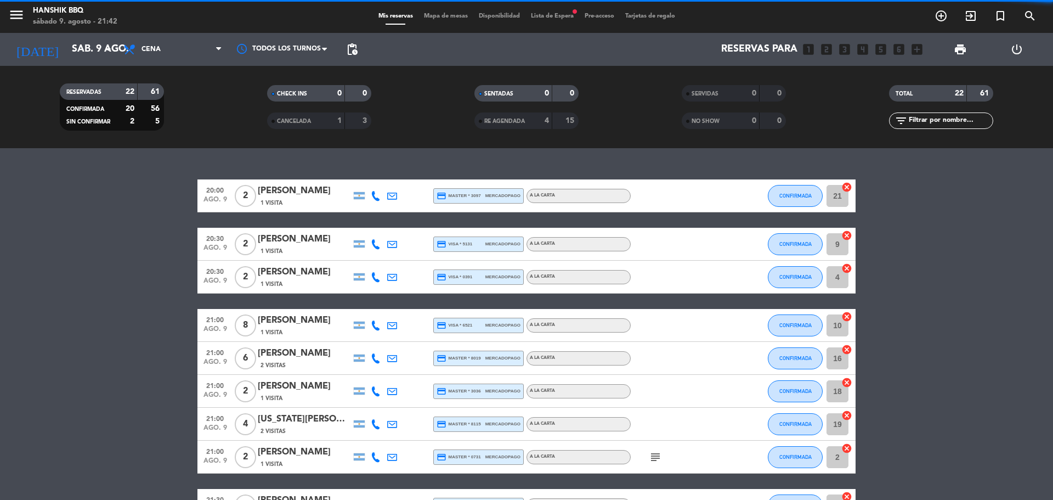
click at [557, 16] on span "Lista de Espera fiber_manual_record" at bounding box center [552, 16] width 54 height 6
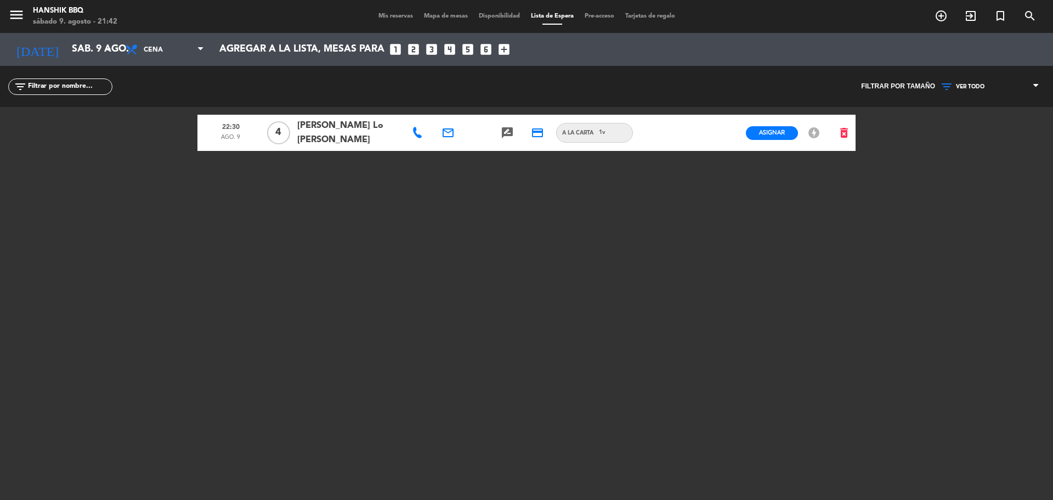
click at [399, 16] on span "Mis reservas" at bounding box center [396, 16] width 46 height 6
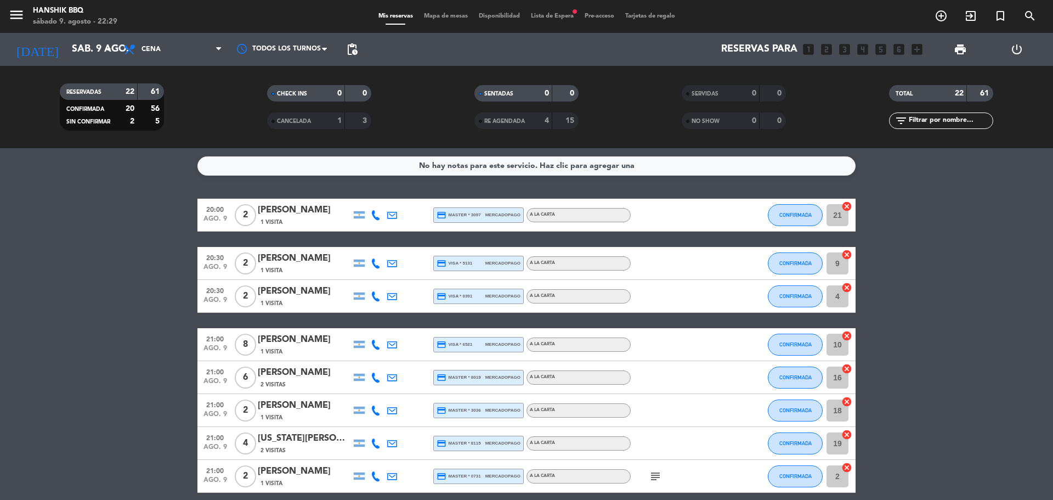
click at [561, 23] on div "menu Hanshik BBQ sábado 9. agosto - 22:29 Mis reservas Mapa de mesas Disponibil…" at bounding box center [526, 16] width 1053 height 33
drag, startPoint x: 572, startPoint y: 10, endPoint x: 574, endPoint y: 18, distance: 8.0
click at [572, 10] on div "menu Hanshik BBQ sábado 9. agosto - 22:29 Mis reservas Mapa de mesas Disponibil…" at bounding box center [526, 16] width 1053 height 33
click at [575, 18] on span "Lista de Espera fiber_manual_record" at bounding box center [552, 16] width 54 height 6
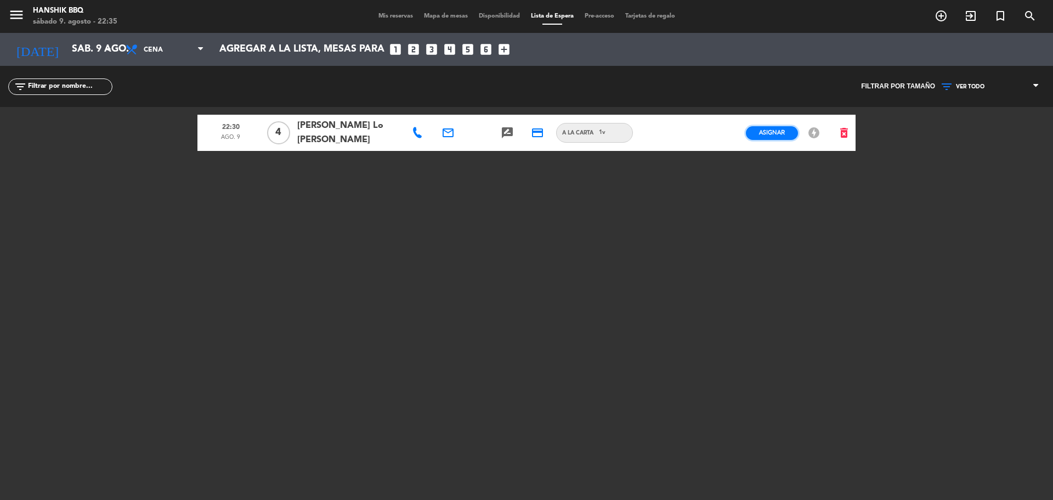
click at [775, 130] on span "Asignar" at bounding box center [772, 132] width 26 height 8
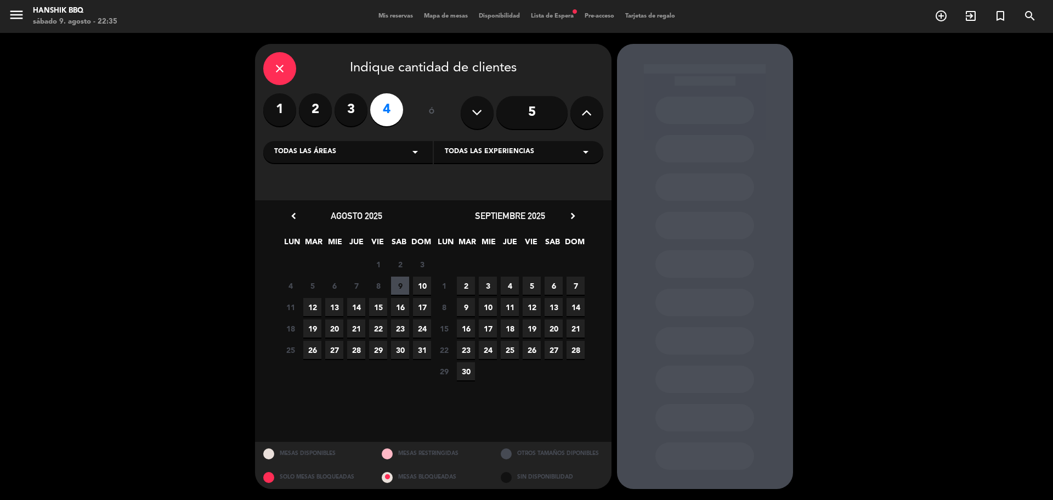
click at [407, 287] on span "9" at bounding box center [400, 285] width 18 height 18
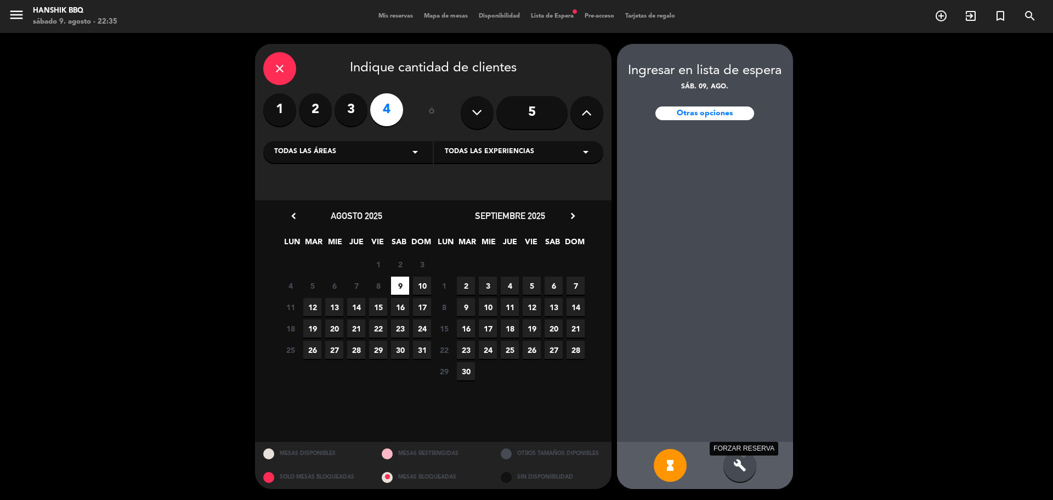
click at [739, 464] on icon "build" at bounding box center [739, 464] width 13 height 13
click at [287, 71] on div "close" at bounding box center [279, 68] width 33 height 33
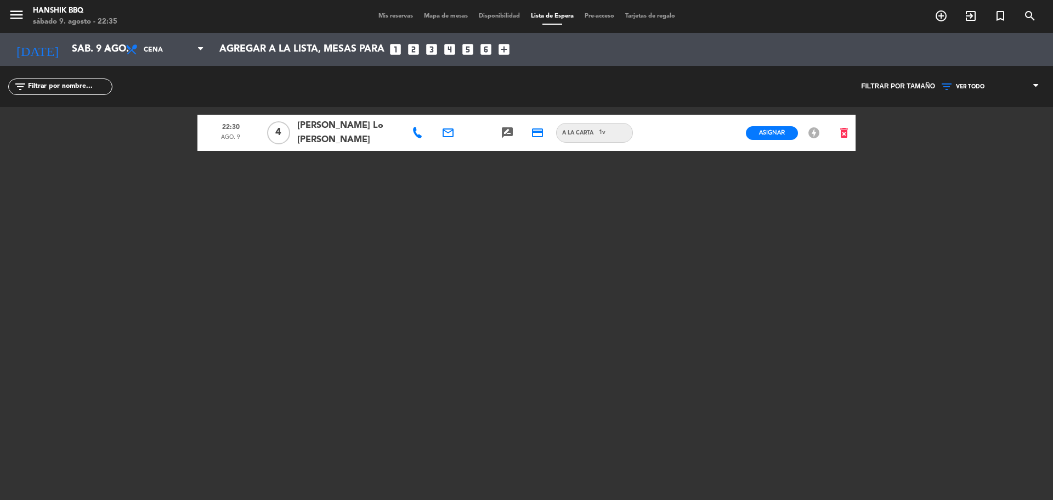
click at [379, 16] on span "Mis reservas" at bounding box center [396, 16] width 46 height 6
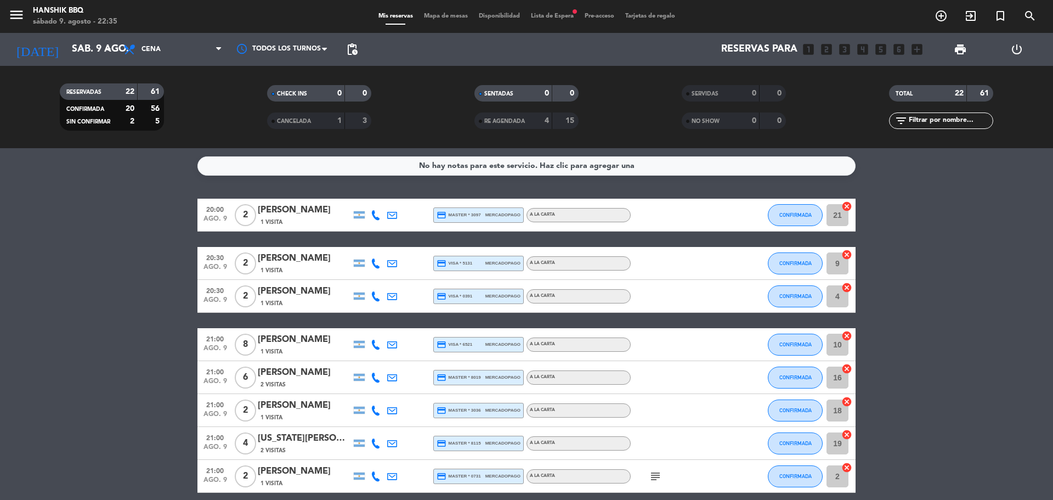
click at [566, 18] on span "Lista de Espera fiber_manual_record" at bounding box center [552, 16] width 54 height 6
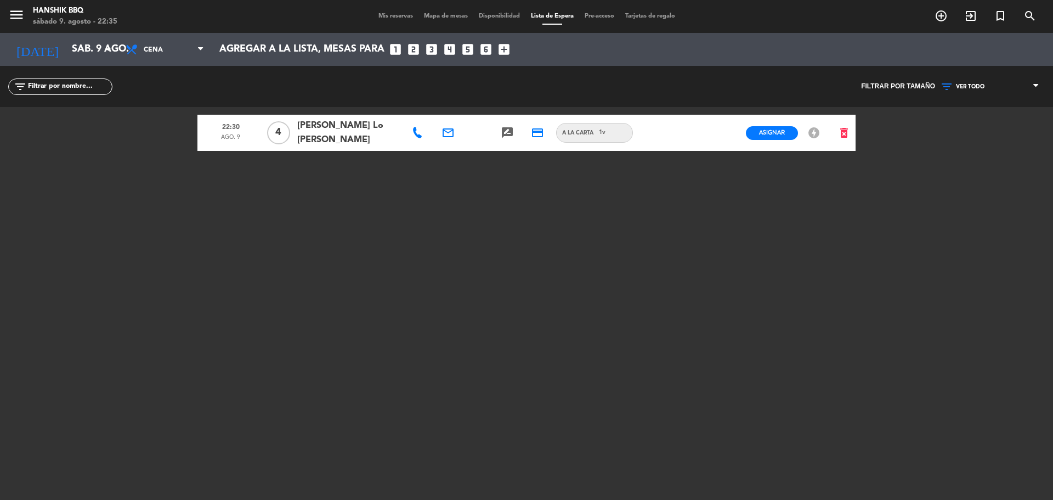
click at [399, 16] on span "Mis reservas" at bounding box center [396, 16] width 46 height 6
